Goal: Task Accomplishment & Management: Manage account settings

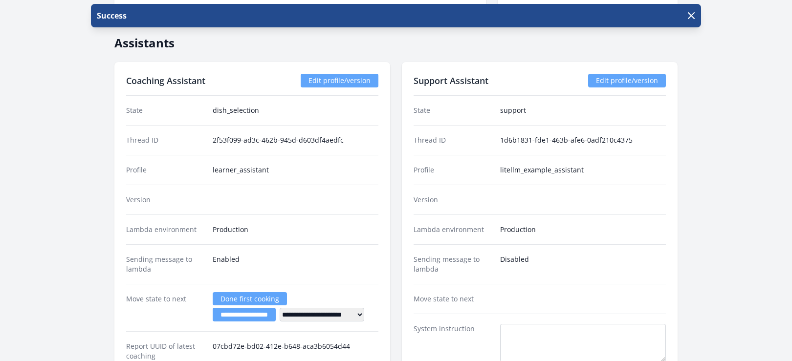
scroll to position [1703, 0]
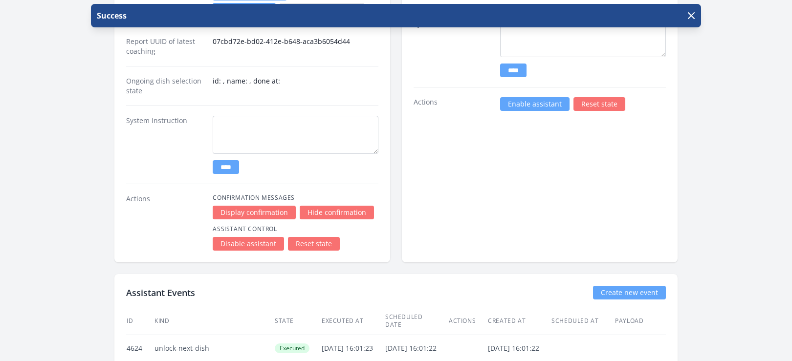
click at [520, 103] on link "Enable assistant" at bounding box center [534, 104] width 69 height 14
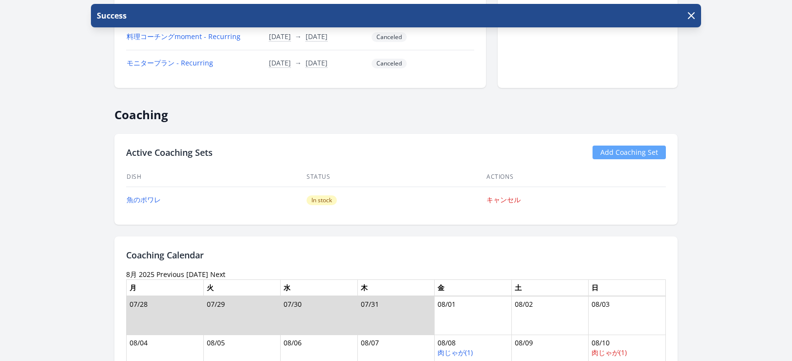
scroll to position [728, 0]
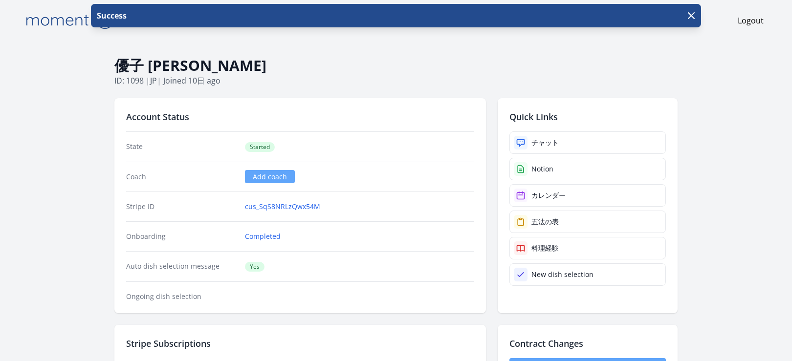
scroll to position [303, 0]
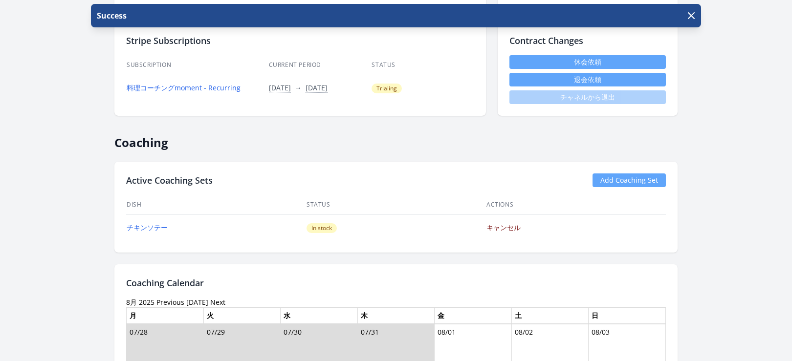
click at [495, 229] on link "キャンセル" at bounding box center [503, 227] width 34 height 9
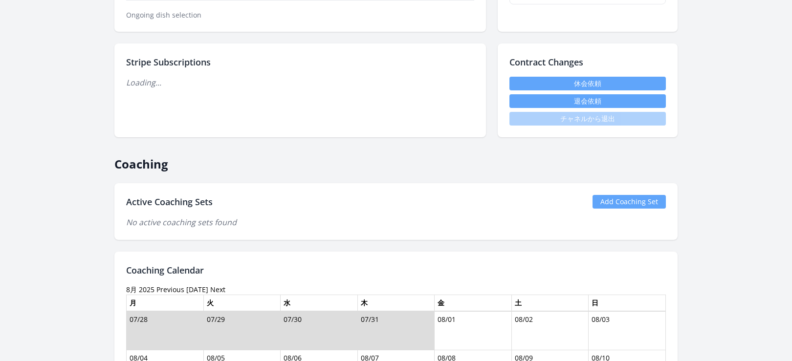
scroll to position [334, 0]
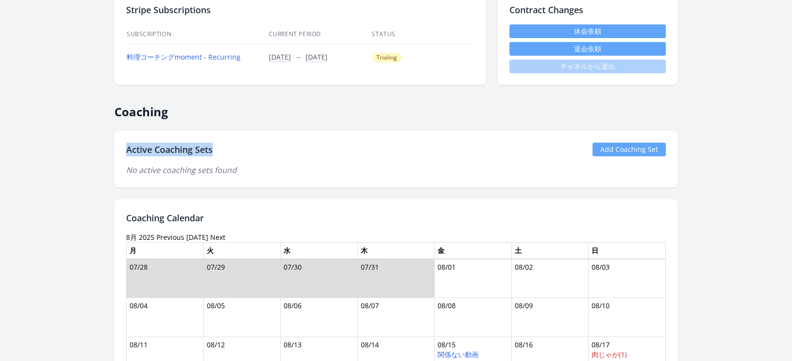
drag, startPoint x: 218, startPoint y: 150, endPoint x: 115, endPoint y: 149, distance: 102.7
click at [115, 149] on div "Active Coaching Sets Add Coaching Set No active coaching sets found" at bounding box center [395, 159] width 563 height 57
copy h2 "Active Coaching Sets"
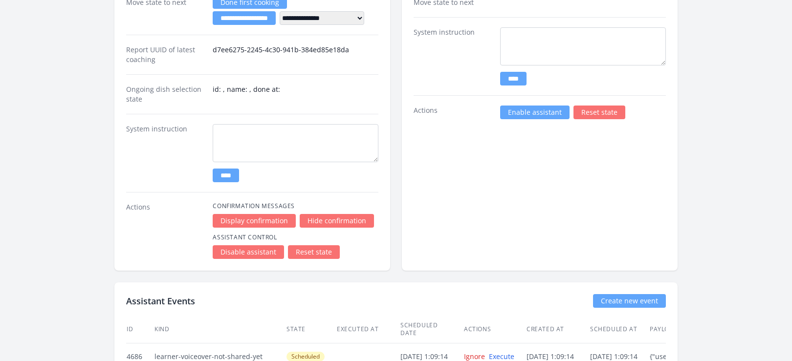
scroll to position [1356, 0]
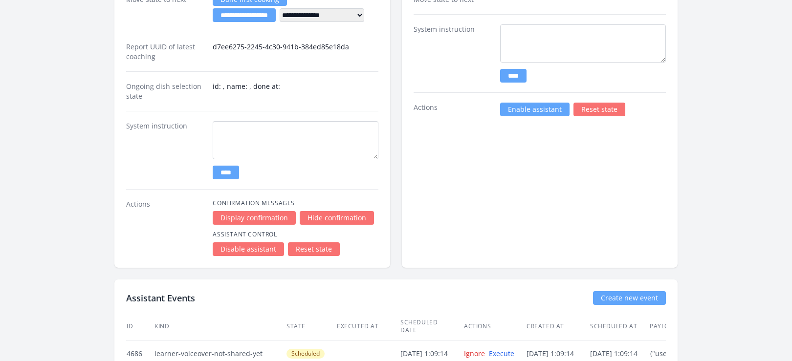
click at [510, 111] on link "Enable assistant" at bounding box center [534, 110] width 69 height 14
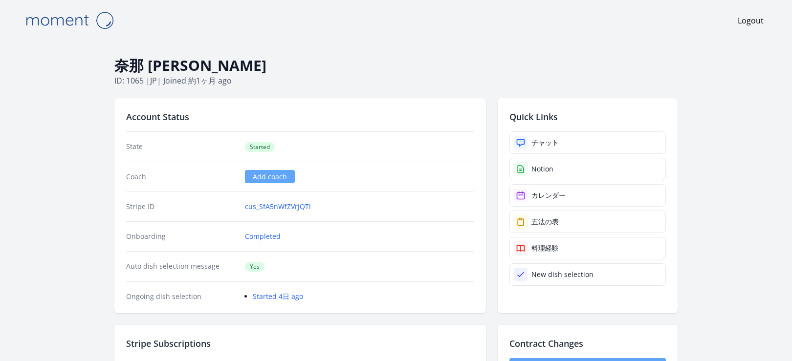
scroll to position [846, 0]
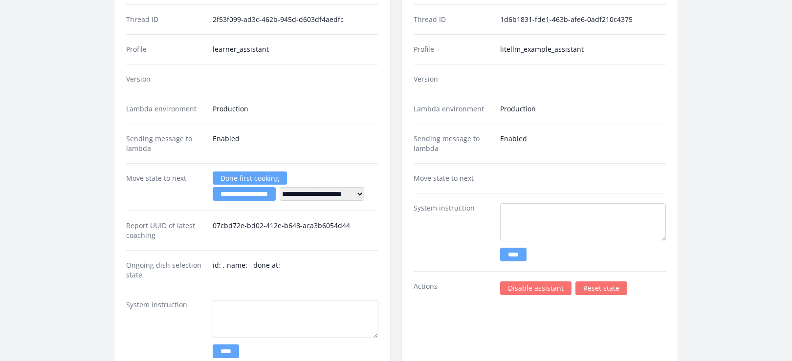
scroll to position [1597, 0]
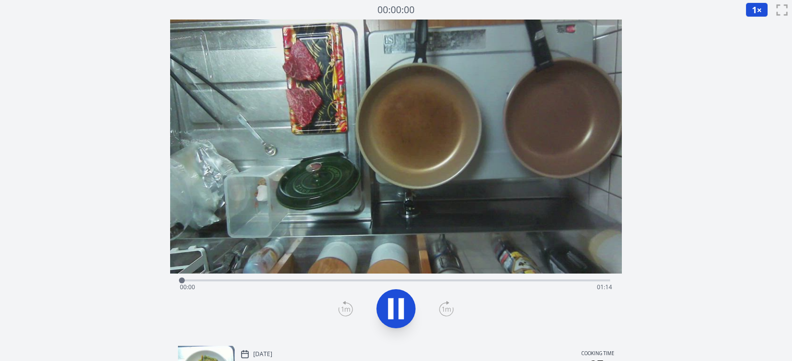
click at [518, 143] on video at bounding box center [396, 147] width 452 height 254
click at [394, 303] on icon at bounding box center [395, 308] width 27 height 27
click at [390, 299] on icon at bounding box center [396, 309] width 16 height 21
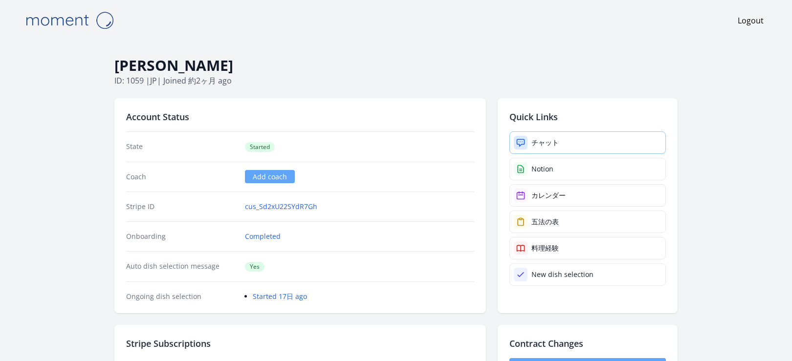
click at [531, 145] on div "チャット" at bounding box center [544, 143] width 27 height 10
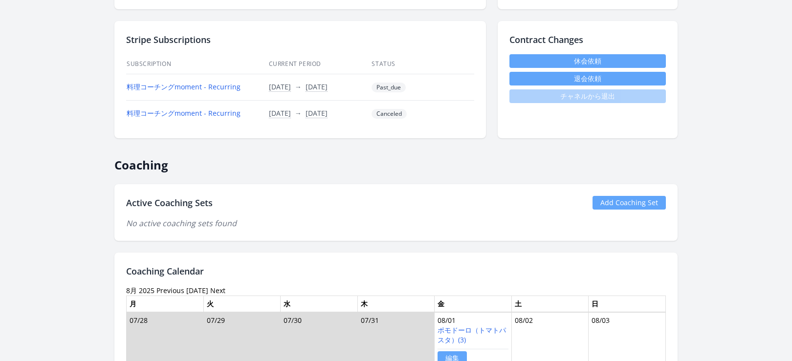
scroll to position [106, 0]
